Goal: Task Accomplishment & Management: Manage account settings

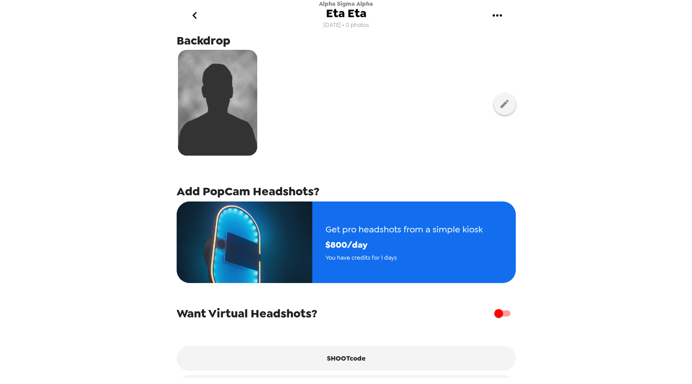
scroll to position [91, 0]
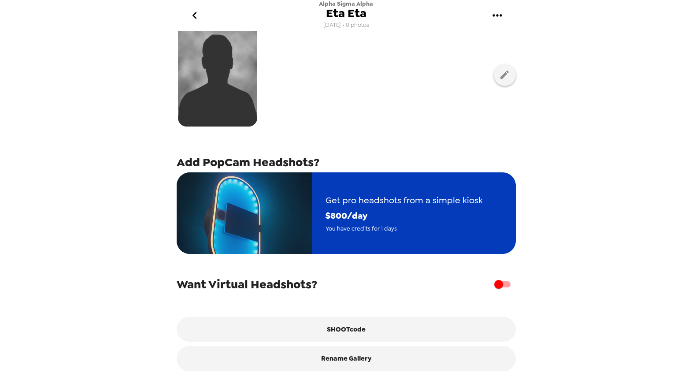
click at [366, 228] on span "You have credits for 1 days" at bounding box center [404, 228] width 157 height 10
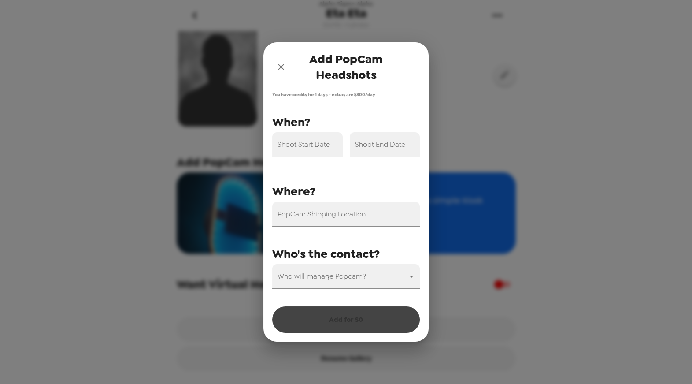
click at [310, 148] on input "Shoot Start Date" at bounding box center [307, 144] width 71 height 25
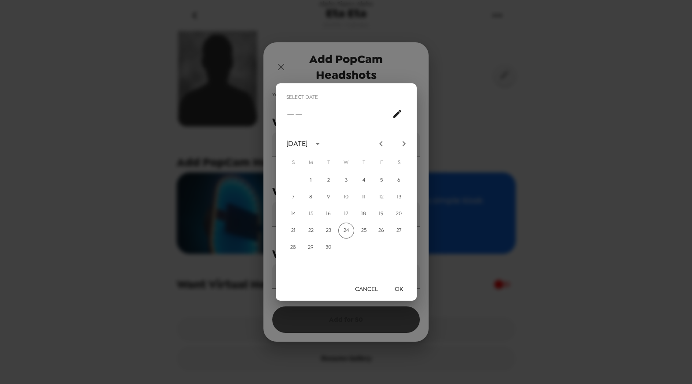
click at [405, 144] on icon "Next month" at bounding box center [403, 143] width 3 height 5
click at [330, 212] on button "14" at bounding box center [329, 214] width 16 height 16
type input "[DATE]"
click at [402, 290] on button "OK" at bounding box center [399, 289] width 28 height 16
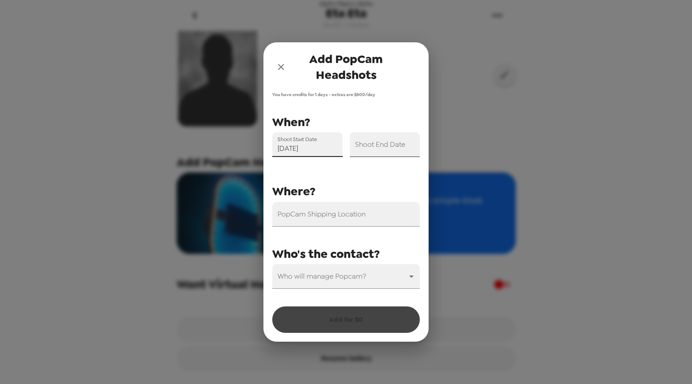
click at [391, 144] on div "Shoot End Date" at bounding box center [385, 144] width 71 height 25
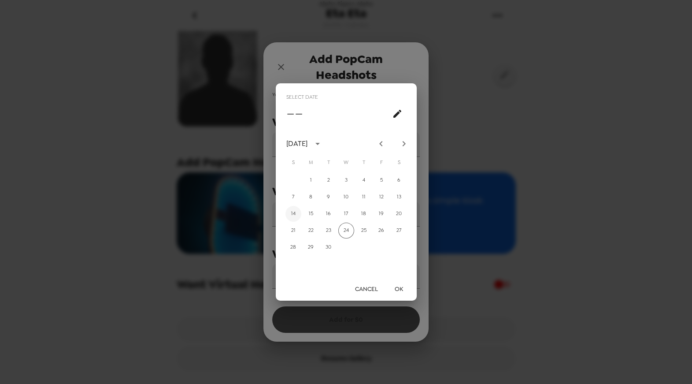
click at [290, 212] on button "14" at bounding box center [294, 214] width 16 height 16
type input "[DATE]"
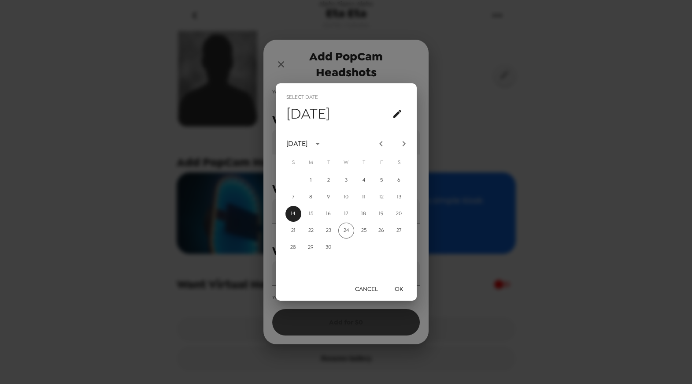
click at [404, 287] on button "OK" at bounding box center [399, 289] width 28 height 16
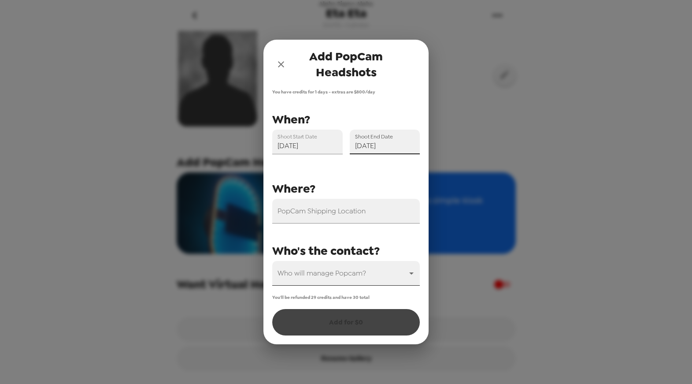
click at [413, 274] on body "Alpha Sigma Alpha Eta Eta [DATE] • 0 photos Upload headshots Backdrop Add PopCa…" at bounding box center [346, 192] width 692 height 384
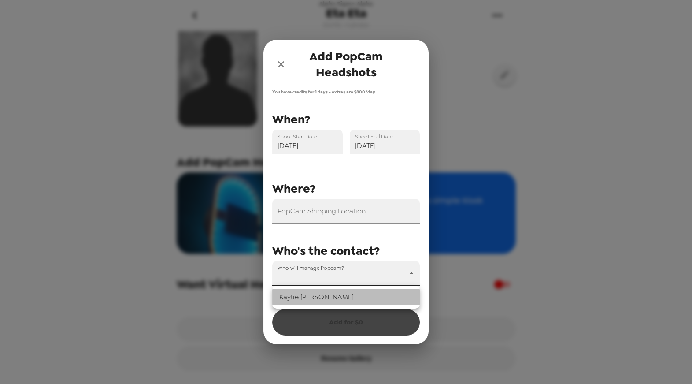
click at [307, 297] on li "[PERSON_NAME]" at bounding box center [346, 297] width 148 height 16
type input "77305"
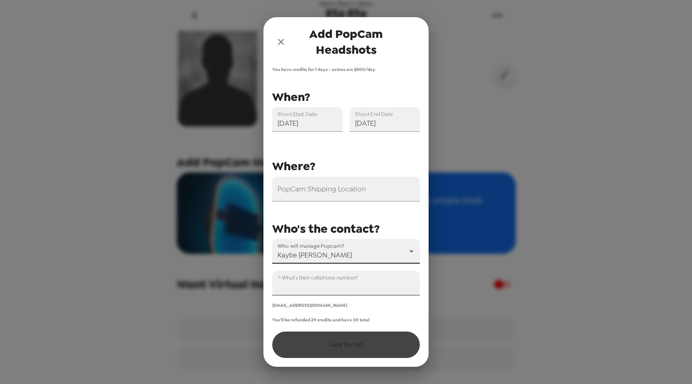
click at [331, 283] on input "^ What's their cellphone number?" at bounding box center [346, 283] width 148 height 25
paste input "[PHONE_NUMBER]"
type input "[PHONE_NUMBER]"
click at [362, 185] on input "PopCam Shipping Location" at bounding box center [346, 189] width 148 height 25
click at [393, 151] on div "PopCam Shipping Location Shoot Start Date [DATE] Shoot End Date [DATE] Who will…" at bounding box center [342, 197] width 155 height 221
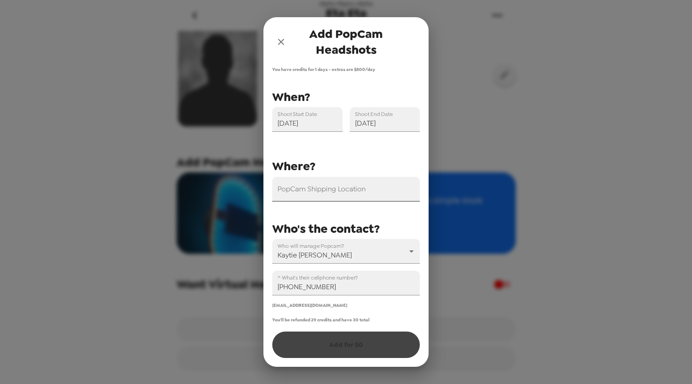
click at [328, 188] on div "PopCam Shipping Location" at bounding box center [346, 189] width 148 height 25
paste input "[STREET_ADDRESS]"
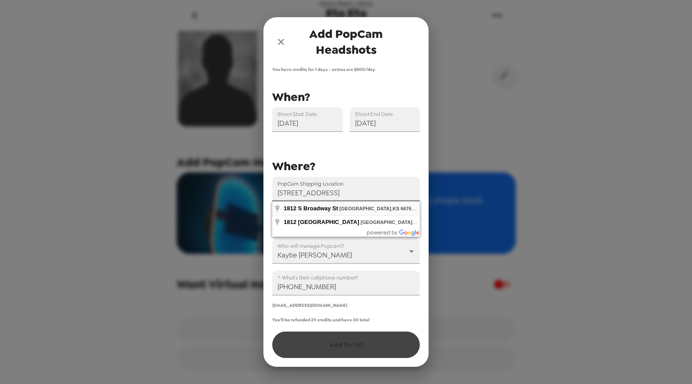
type input "[STREET_ADDRESS]"
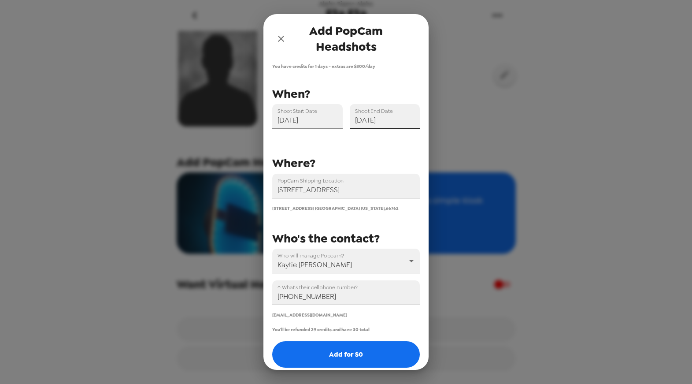
click at [386, 124] on input "[DATE]" at bounding box center [385, 116] width 71 height 25
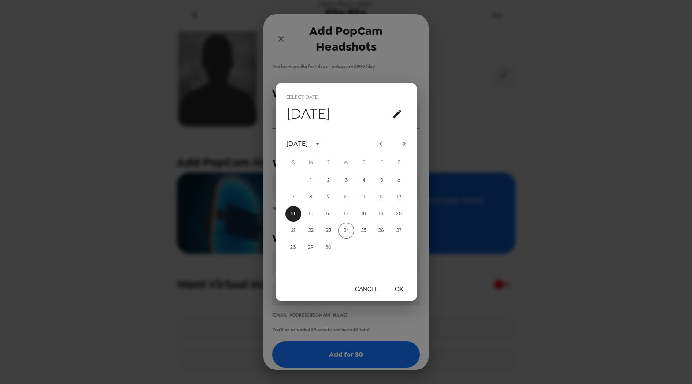
click at [402, 142] on icon "Next month" at bounding box center [404, 143] width 11 height 11
click at [329, 216] on button "14" at bounding box center [329, 214] width 16 height 16
type input "[DATE]"
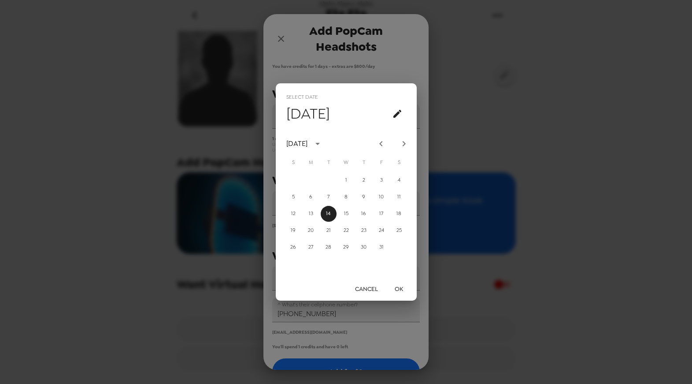
click at [398, 286] on button "OK" at bounding box center [399, 289] width 28 height 16
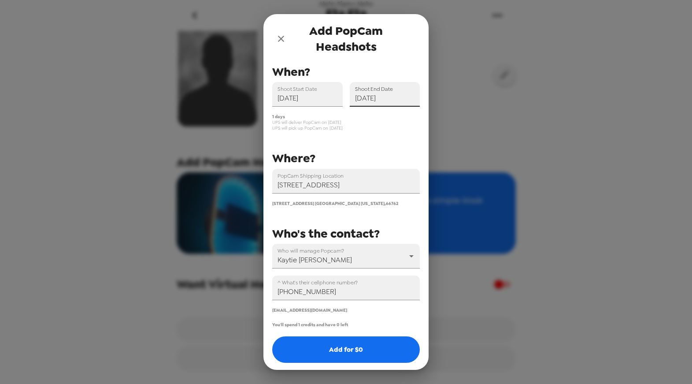
scroll to position [24, 0]
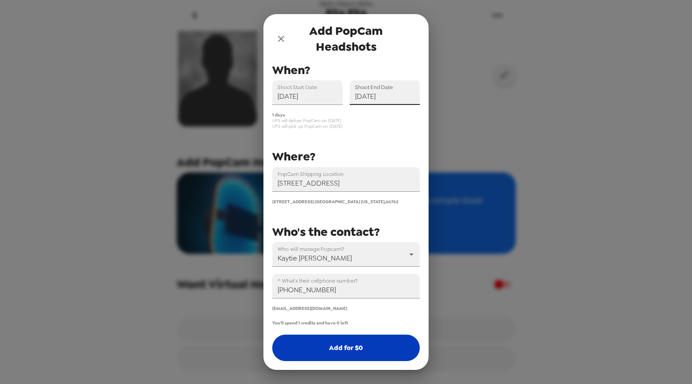
click at [353, 353] on button "Add for $ 0" at bounding box center [346, 348] width 148 height 26
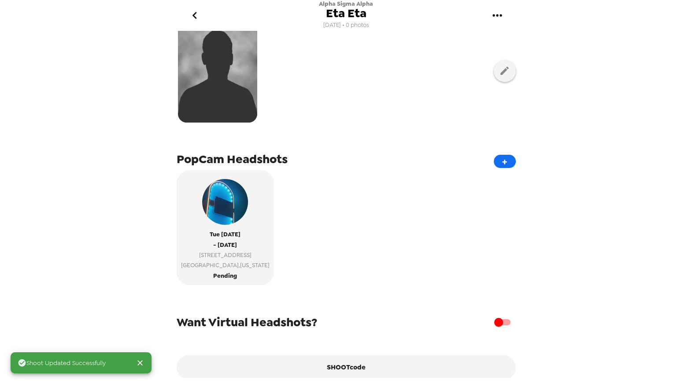
scroll to position [134, 0]
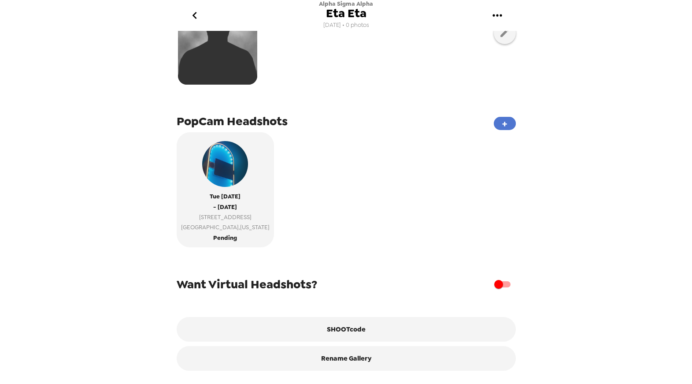
click at [499, 120] on button "+" at bounding box center [505, 123] width 22 height 13
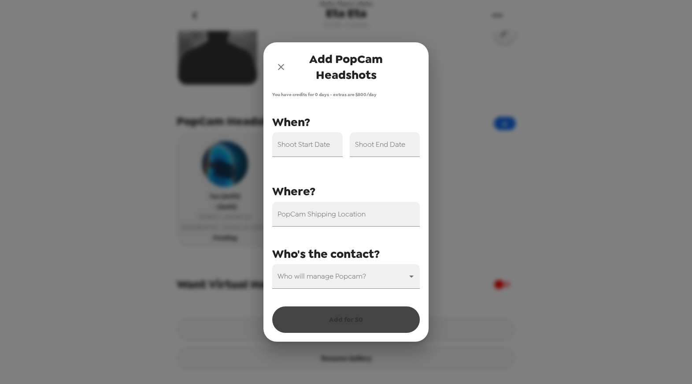
click at [280, 66] on icon "close" at bounding box center [281, 67] width 11 height 11
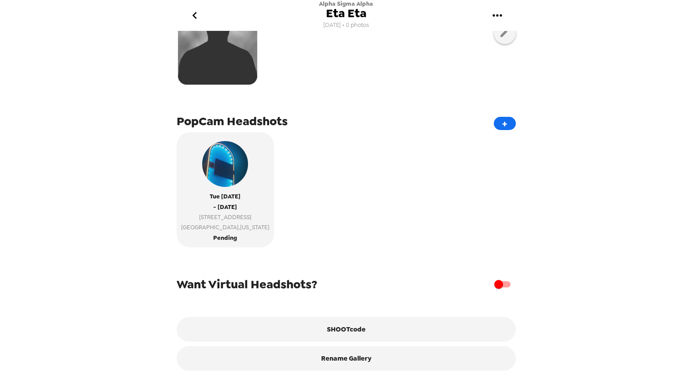
scroll to position [0, 0]
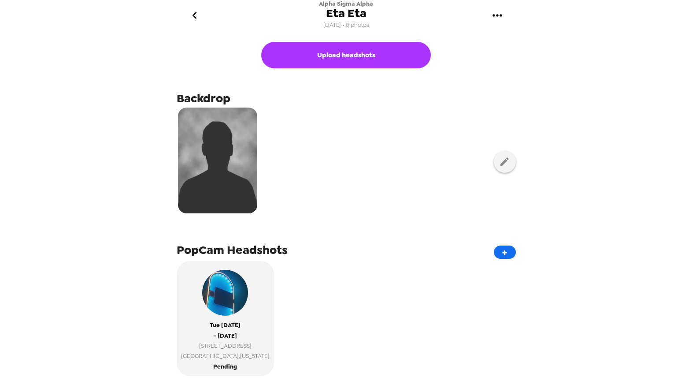
click at [197, 15] on icon "go back" at bounding box center [195, 15] width 14 height 14
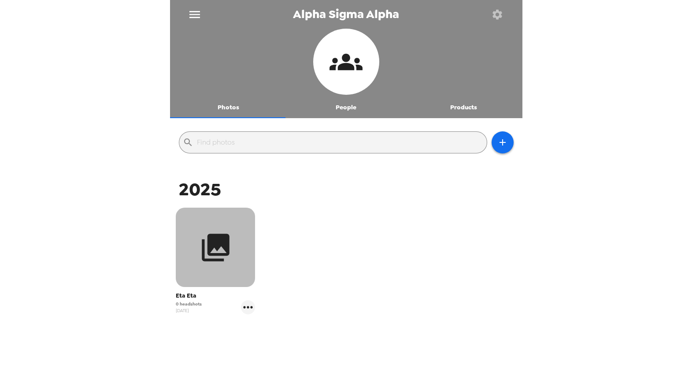
click at [247, 255] on button "button" at bounding box center [215, 247] width 79 height 79
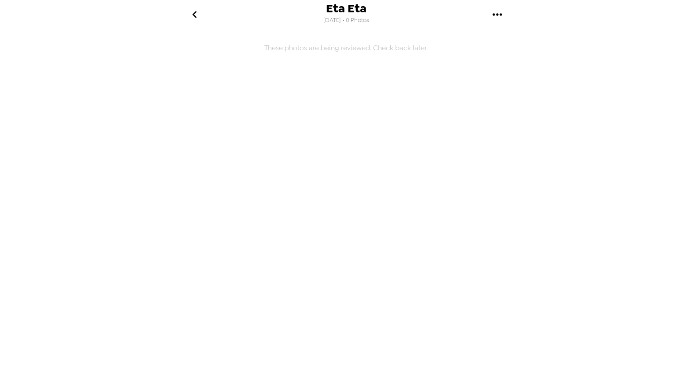
click at [192, 20] on icon "go back" at bounding box center [195, 14] width 14 height 14
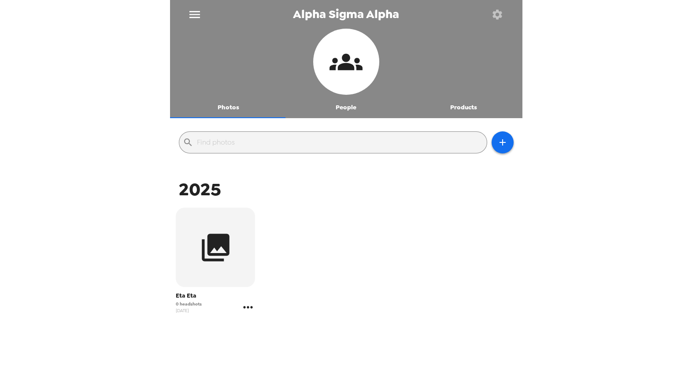
click at [253, 311] on icon "gallery menu" at bounding box center [248, 307] width 14 height 14
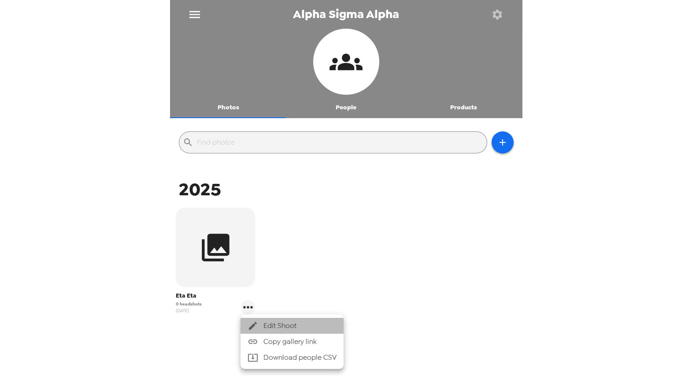
click at [278, 323] on span "Edit Shoot" at bounding box center [300, 325] width 73 height 11
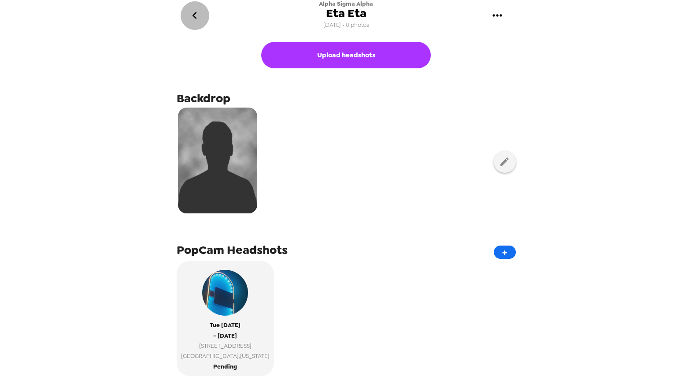
click at [193, 21] on icon "go back" at bounding box center [195, 15] width 14 height 14
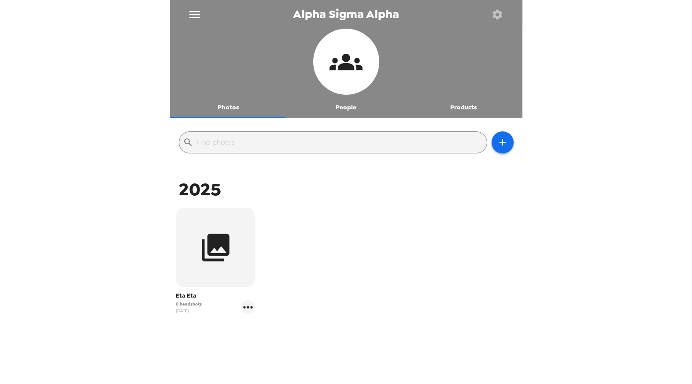
click at [500, 21] on button "button" at bounding box center [497, 14] width 29 height 29
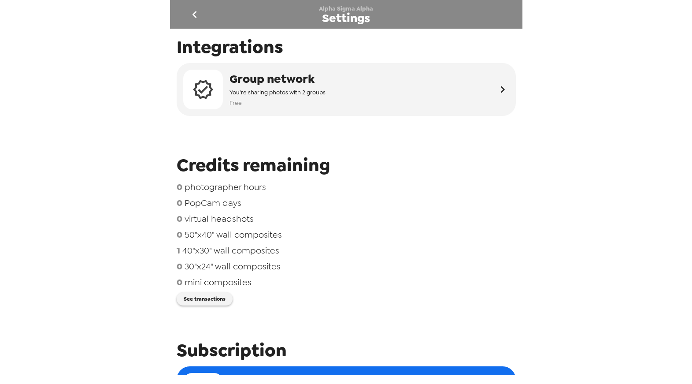
scroll to position [363, 0]
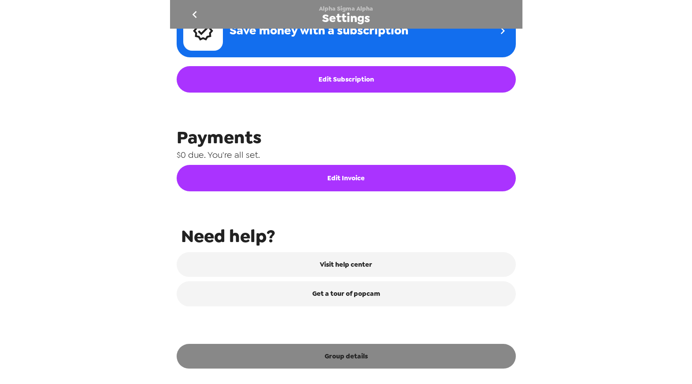
click at [357, 347] on button "Group details" at bounding box center [346, 356] width 339 height 25
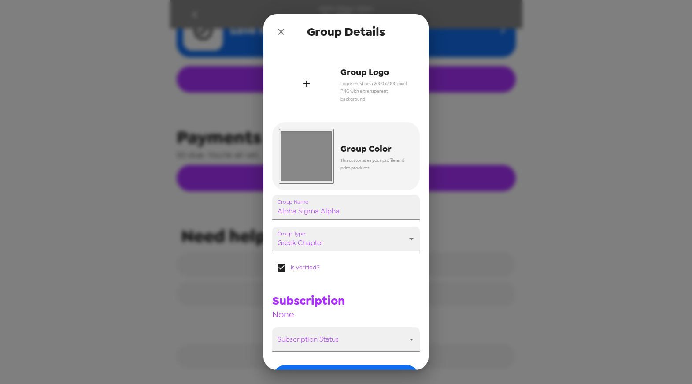
click at [306, 75] on div "button" at bounding box center [306, 83] width 55 height 55
click at [302, 83] on icon "button" at bounding box center [306, 83] width 11 height 11
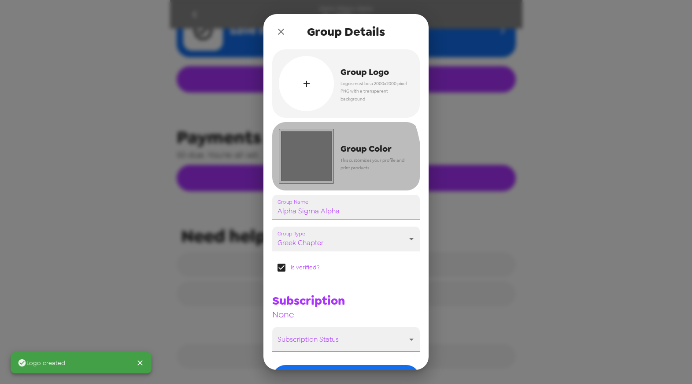
click at [306, 162] on input "#888888" at bounding box center [306, 156] width 55 height 55
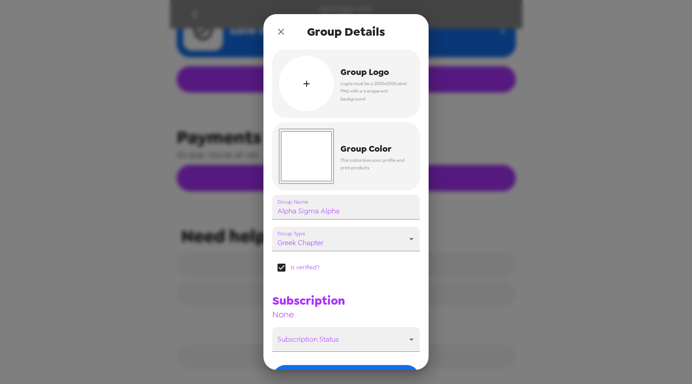
type input "#ffffff"
click at [405, 284] on div "Group Name Alpha Sigma Alpha Group Type greek chapter greek chapter Is verified…" at bounding box center [342, 270] width 155 height 164
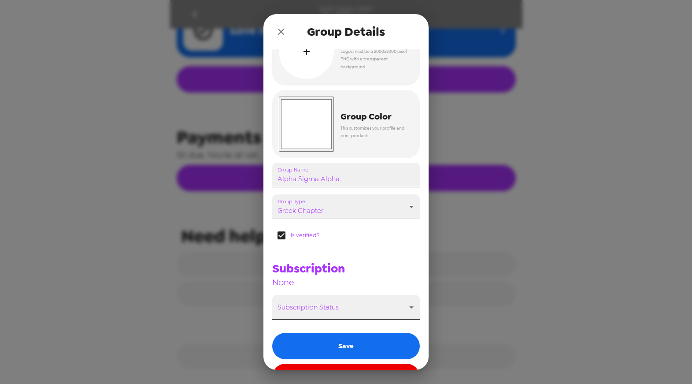
scroll to position [61, 0]
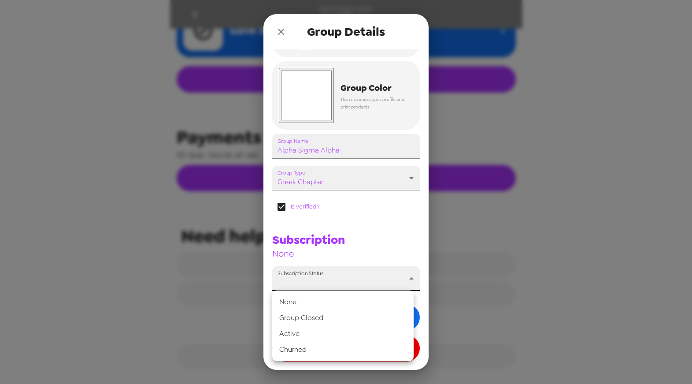
click at [409, 278] on body "Alpha Sigma Alpha Settings Integrations Group network You're sharing photos wit…" at bounding box center [346, 192] width 692 height 384
click at [386, 228] on div at bounding box center [346, 192] width 692 height 384
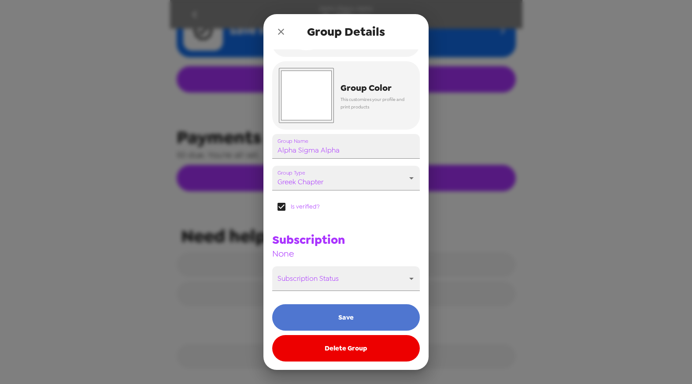
click at [353, 317] on button "Save" at bounding box center [346, 317] width 148 height 26
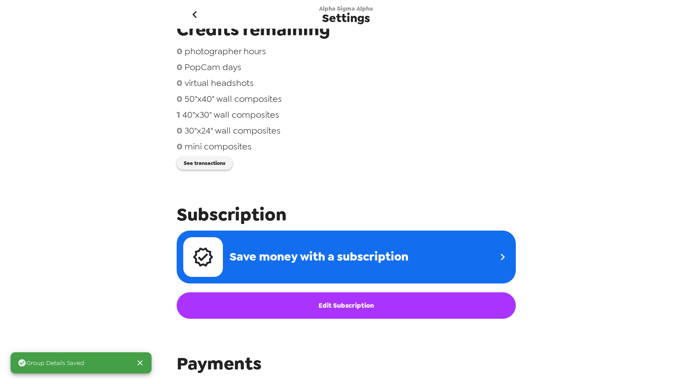
scroll to position [0, 0]
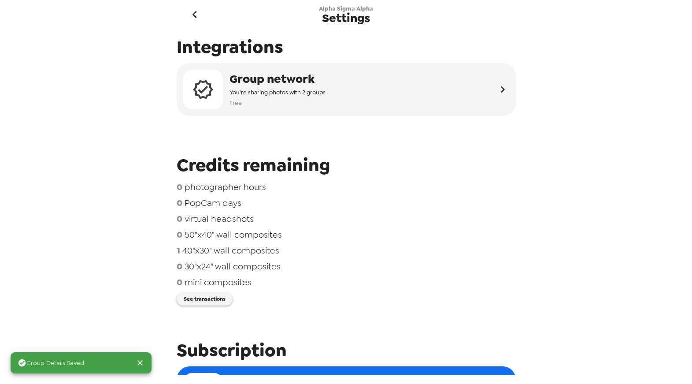
click at [195, 16] on icon "go back" at bounding box center [195, 14] width 4 height 7
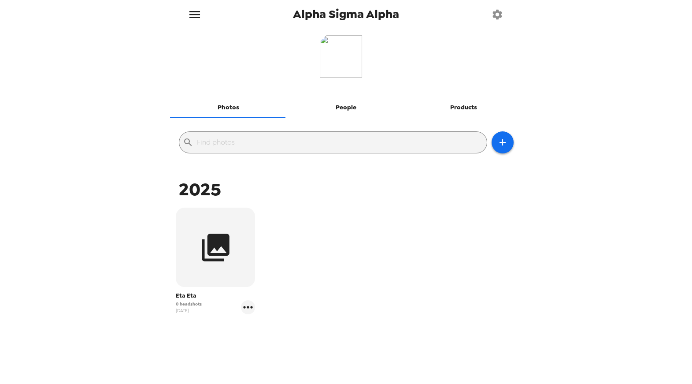
click at [491, 16] on button "button" at bounding box center [497, 14] width 29 height 29
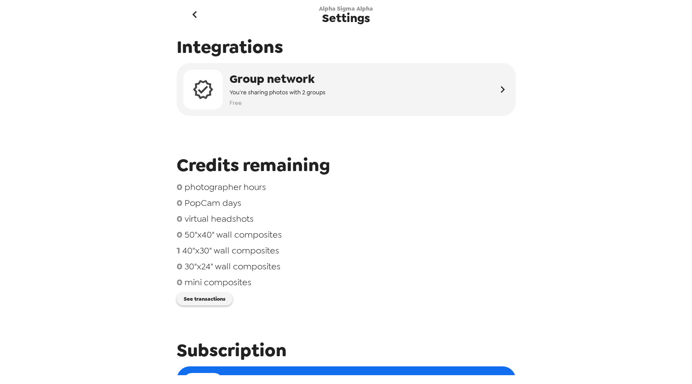
scroll to position [363, 0]
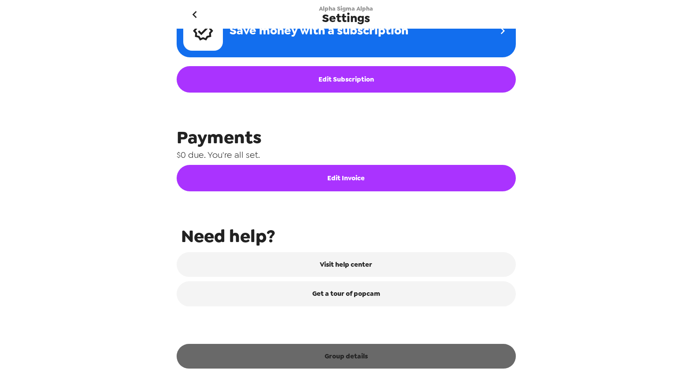
click at [358, 360] on button "Group details" at bounding box center [346, 356] width 339 height 25
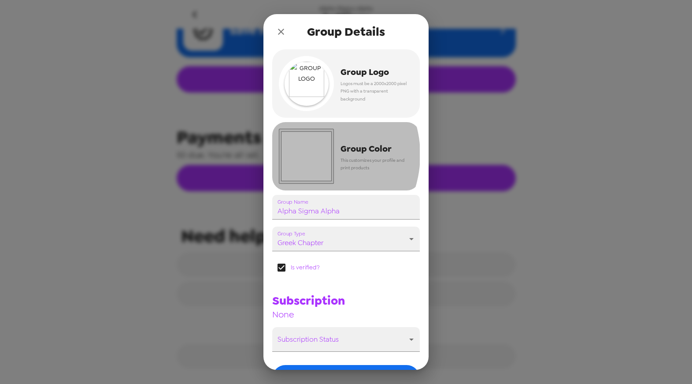
click at [308, 155] on input "#ffffff" at bounding box center [306, 156] width 55 height 55
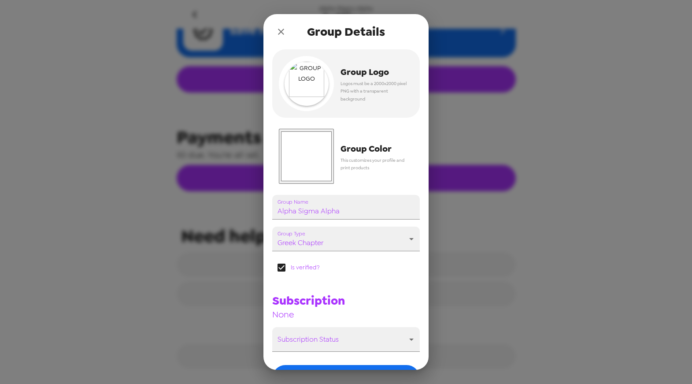
click at [314, 169] on input "#ffffff" at bounding box center [306, 156] width 55 height 55
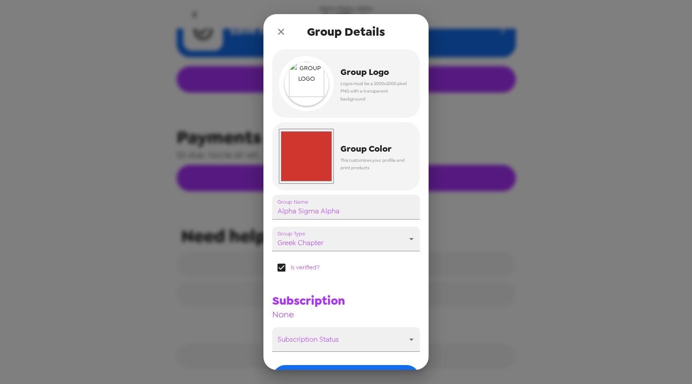
type input "#d0362e"
click at [398, 280] on div "Group Name Alpha Sigma Alpha Group Type greek chapter greek chapter Is verified…" at bounding box center [342, 270] width 155 height 164
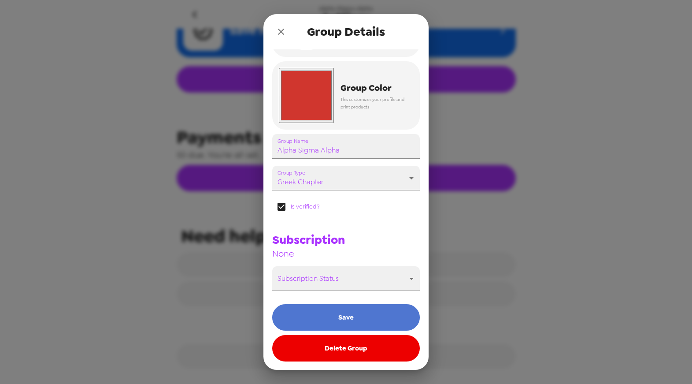
click at [356, 315] on button "Save" at bounding box center [346, 317] width 148 height 26
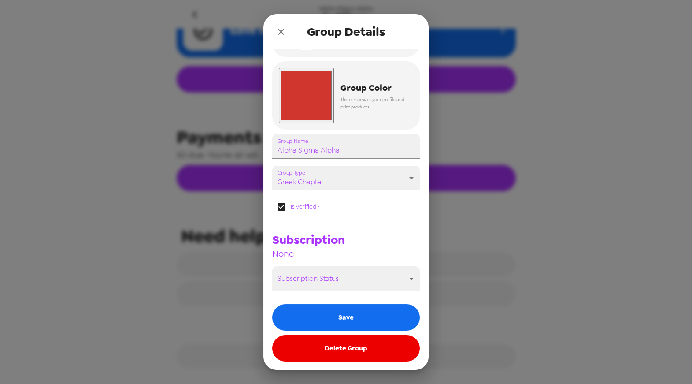
scroll to position [323, 0]
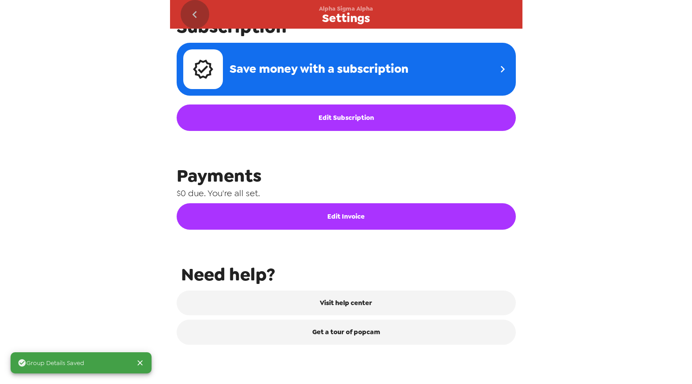
click at [196, 16] on icon "go back" at bounding box center [195, 14] width 4 height 7
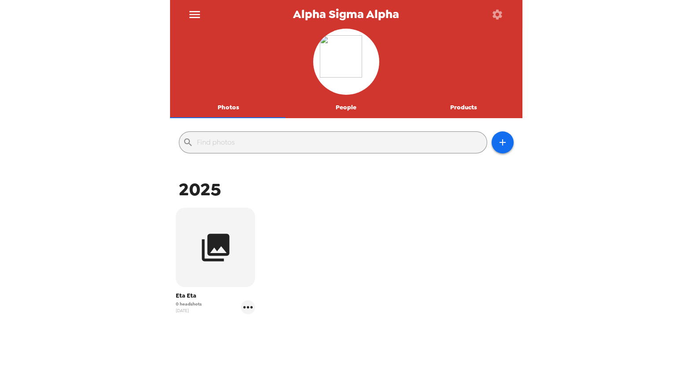
click at [426, 237] on div "Eta Eta 0 headshots [DATE]" at bounding box center [346, 267] width 348 height 124
